Goal: Task Accomplishment & Management: Manage account settings

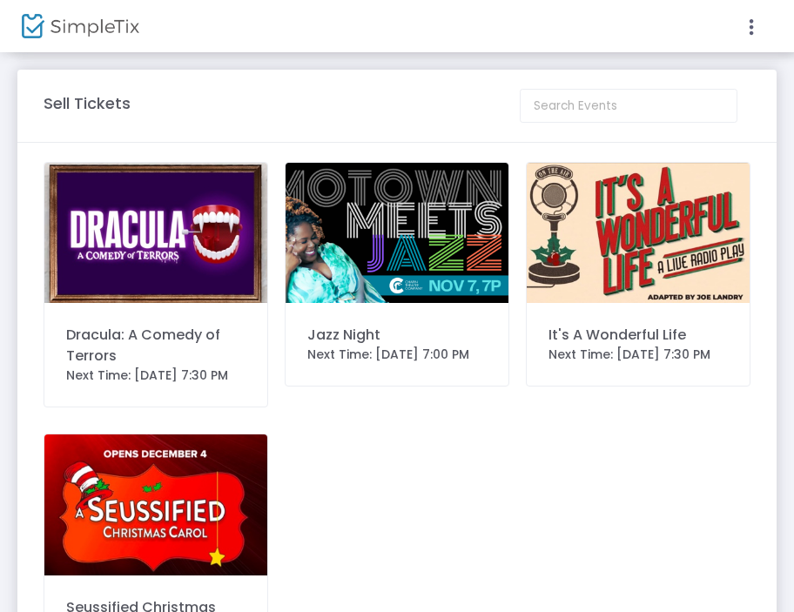
click at [748, 27] on icon at bounding box center [752, 28] width 16 height 22
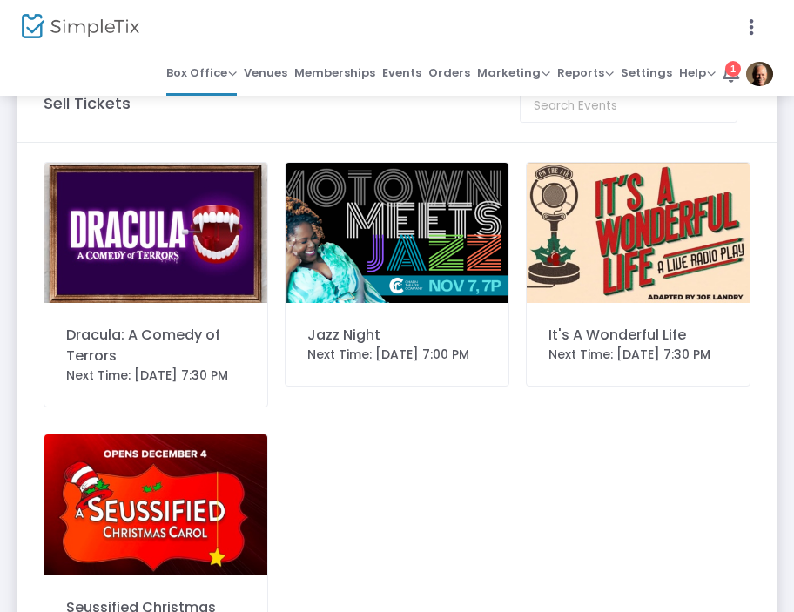
click at [591, 73] on span "Reports" at bounding box center [585, 72] width 57 height 17
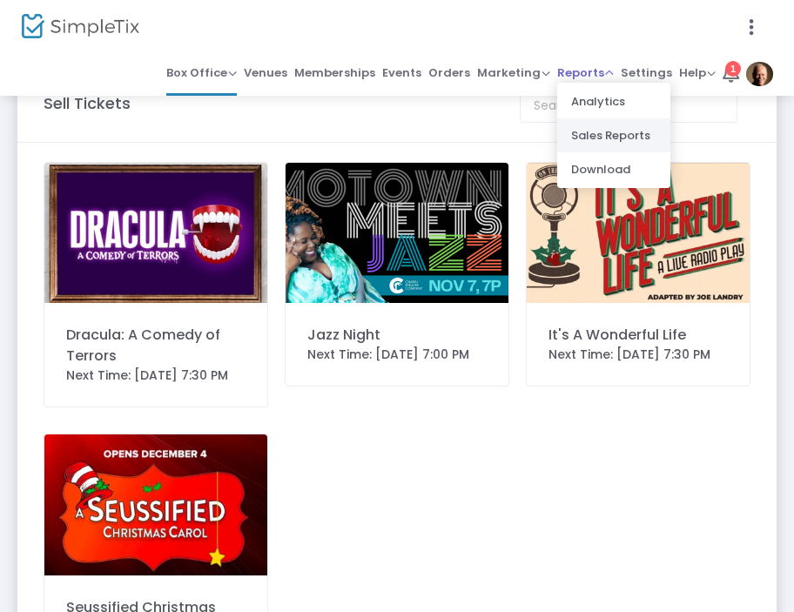
drag, startPoint x: 1306, startPoint y: 454, endPoint x: 574, endPoint y: 129, distance: 801.0
click at [574, 129] on li "Sales Reports" at bounding box center [613, 135] width 113 height 34
